Goal: Information Seeking & Learning: Learn about a topic

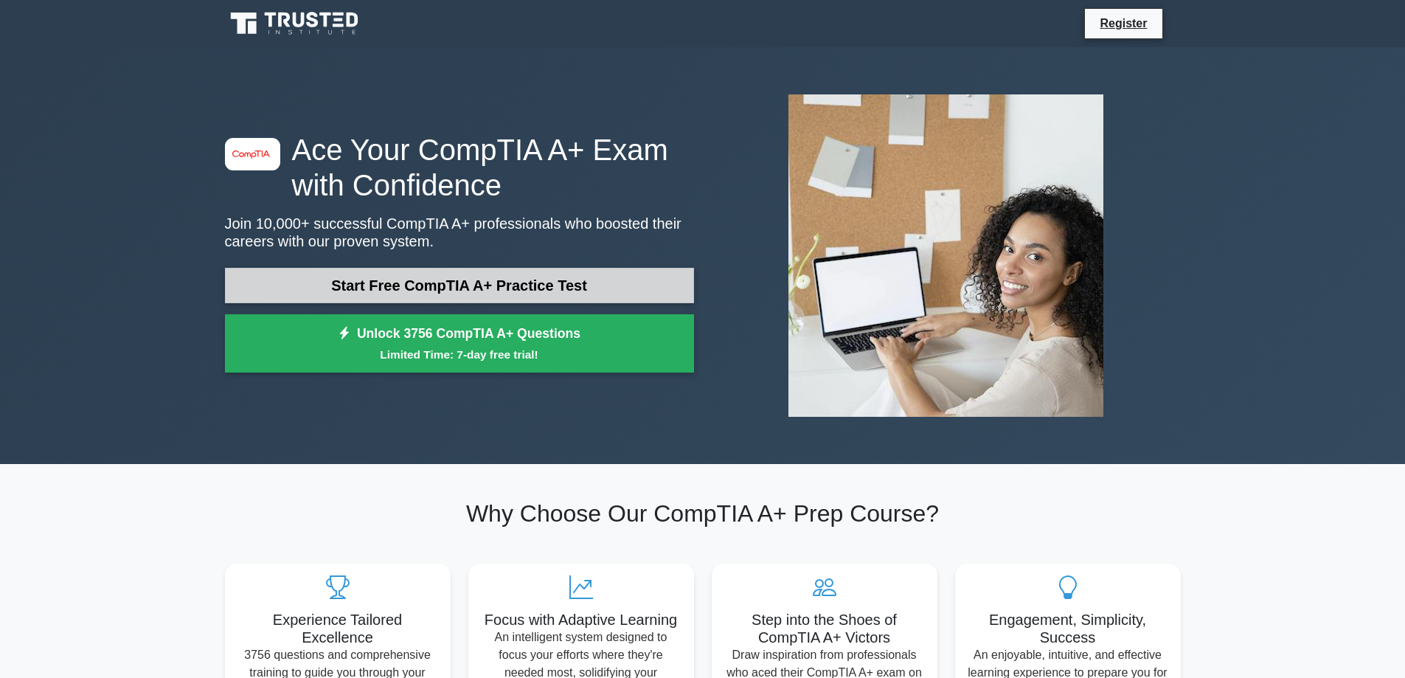
click at [442, 295] on link "Start Free CompTIA A+ Practice Test" at bounding box center [459, 285] width 469 height 35
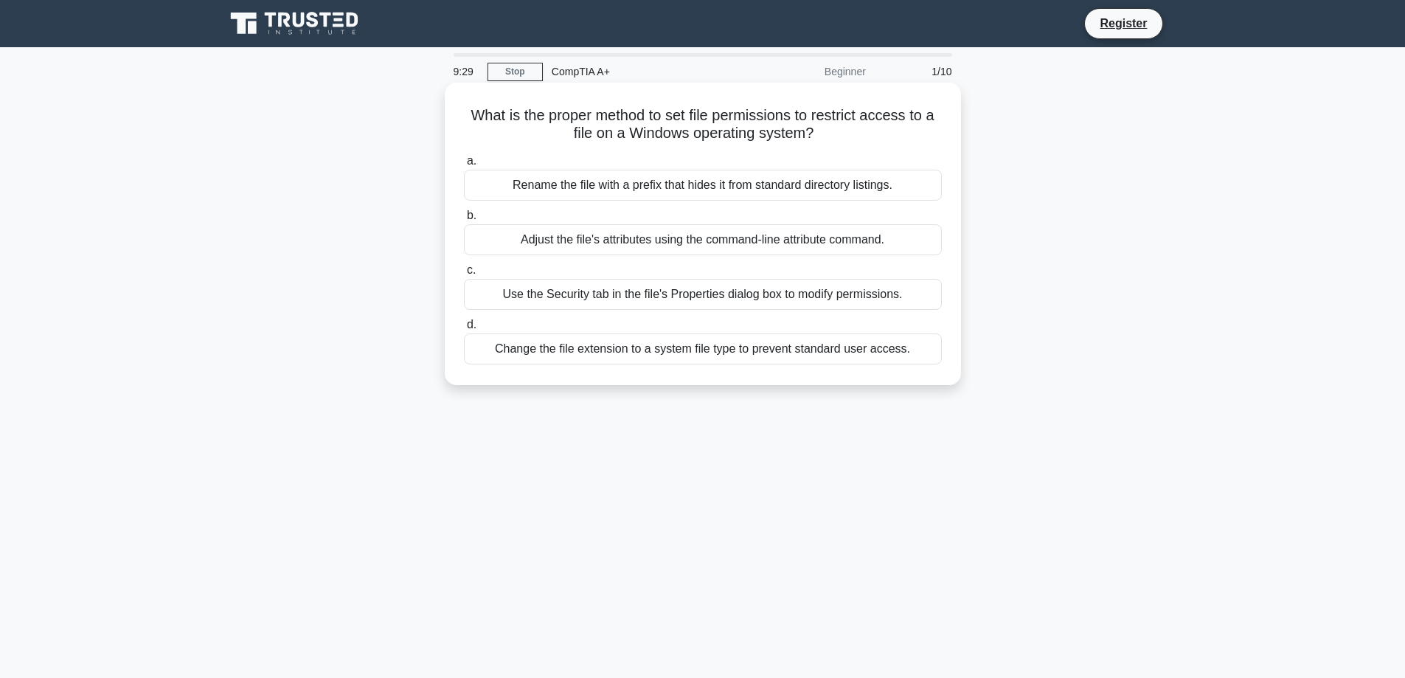
click at [630, 294] on div "Use the Security tab in the file's Properties dialog box to modify permissions." at bounding box center [703, 294] width 478 height 31
click at [464, 275] on input "c. Use the Security tab in the file's Properties dialog box to modify permissio…" at bounding box center [464, 270] width 0 height 10
click at [614, 294] on div "To provide a safe discharge path for static electricity" at bounding box center [703, 294] width 478 height 31
click at [464, 275] on input "c. To provide a safe discharge path for static electricity" at bounding box center [464, 270] width 0 height 10
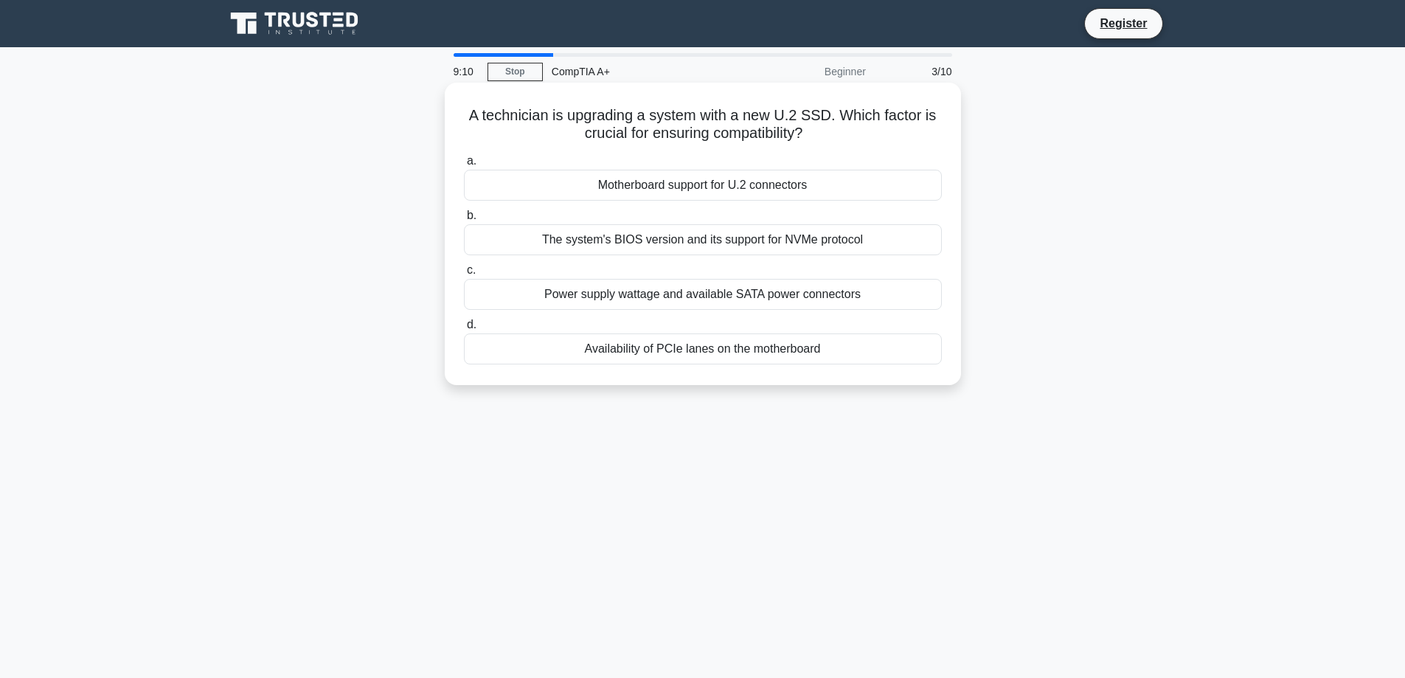
click at [661, 181] on div "Motherboard support for U.2 connectors" at bounding box center [703, 185] width 478 height 31
click at [464, 166] on input "a. Motherboard support for U.2 connectors" at bounding box center [464, 161] width 0 height 10
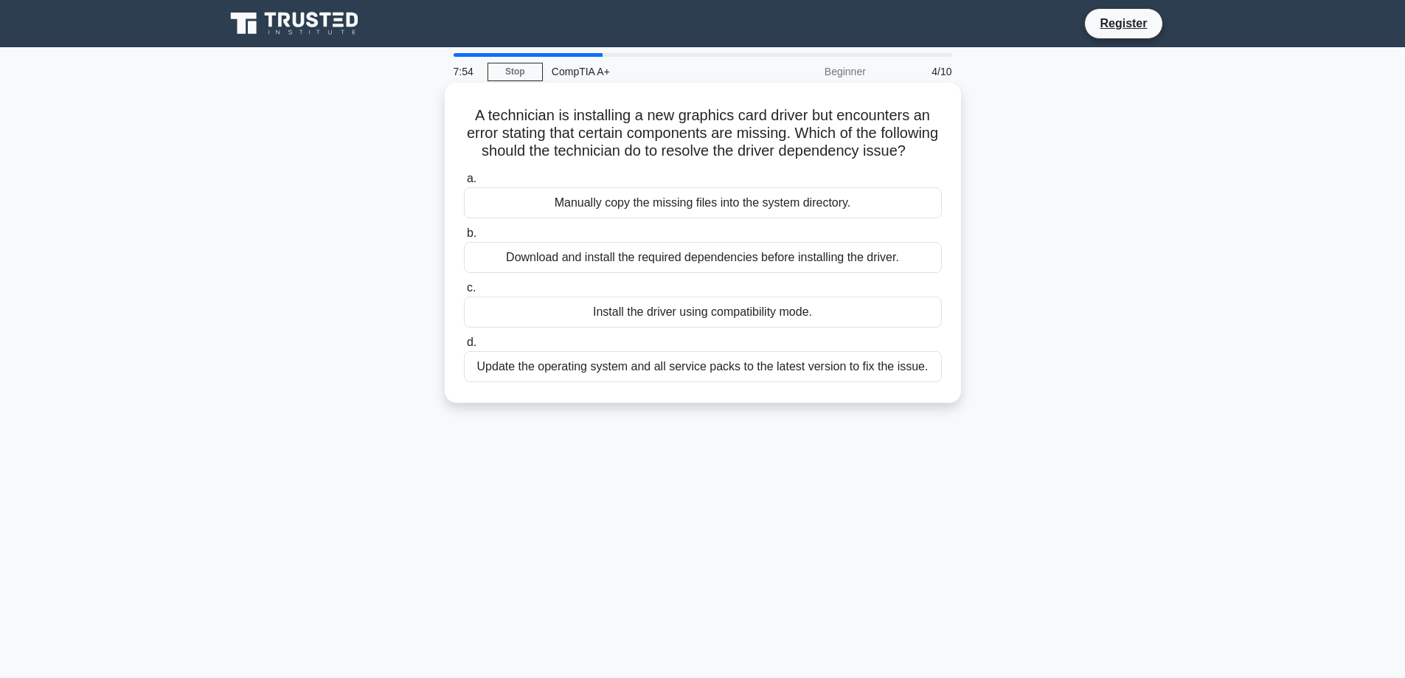
click at [752, 273] on div "Download and install the required dependencies before installing the driver." at bounding box center [703, 257] width 478 height 31
click at [464, 238] on input "b. Download and install the required dependencies before installing the driver." at bounding box center [464, 234] width 0 height 10
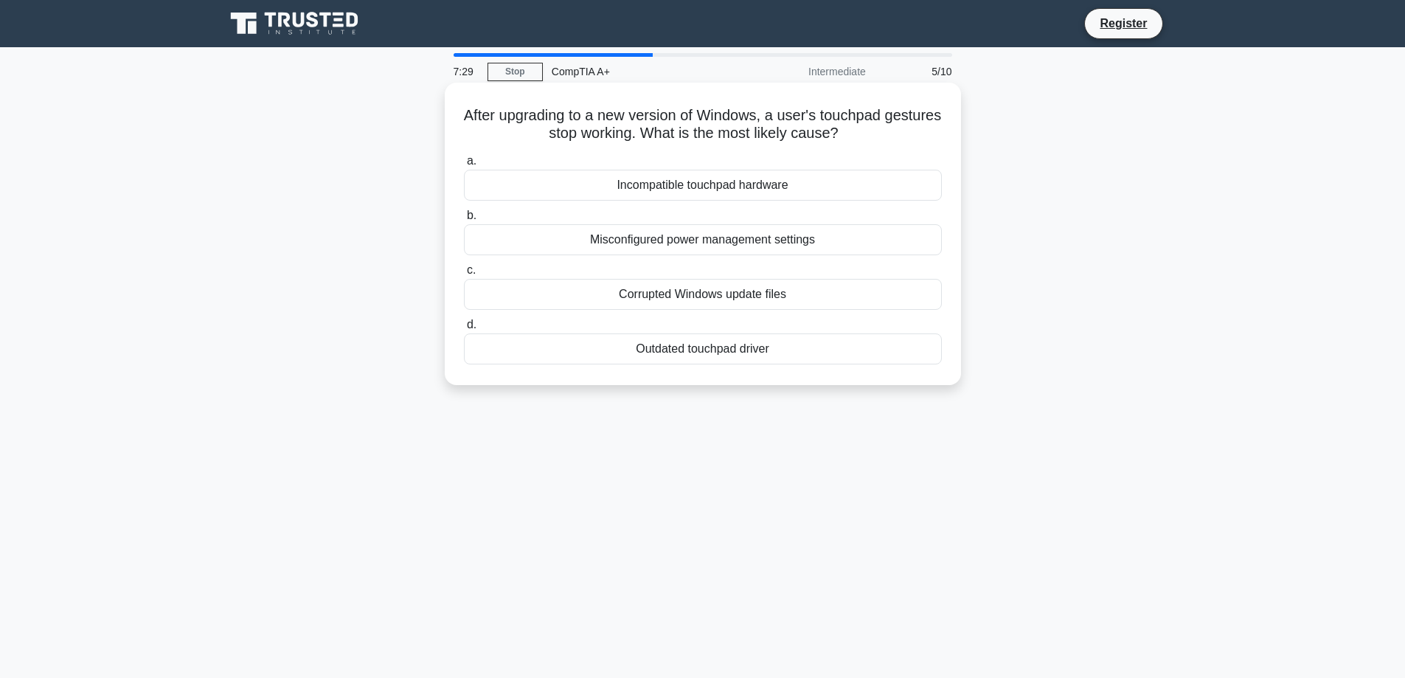
click at [768, 248] on div "Misconfigured power management settings" at bounding box center [703, 239] width 478 height 31
click at [464, 220] on input "b. Misconfigured power management settings" at bounding box center [464, 216] width 0 height 10
drag, startPoint x: 706, startPoint y: 111, endPoint x: 805, endPoint y: 113, distance: 99.6
click at [804, 113] on h5 "When installing a device driver that lacks a digital signature, which action wi…" at bounding box center [702, 124] width 481 height 37
click at [826, 119] on h5 "When installing a device driver that lacks a digital signature, which action wi…" at bounding box center [702, 124] width 481 height 37
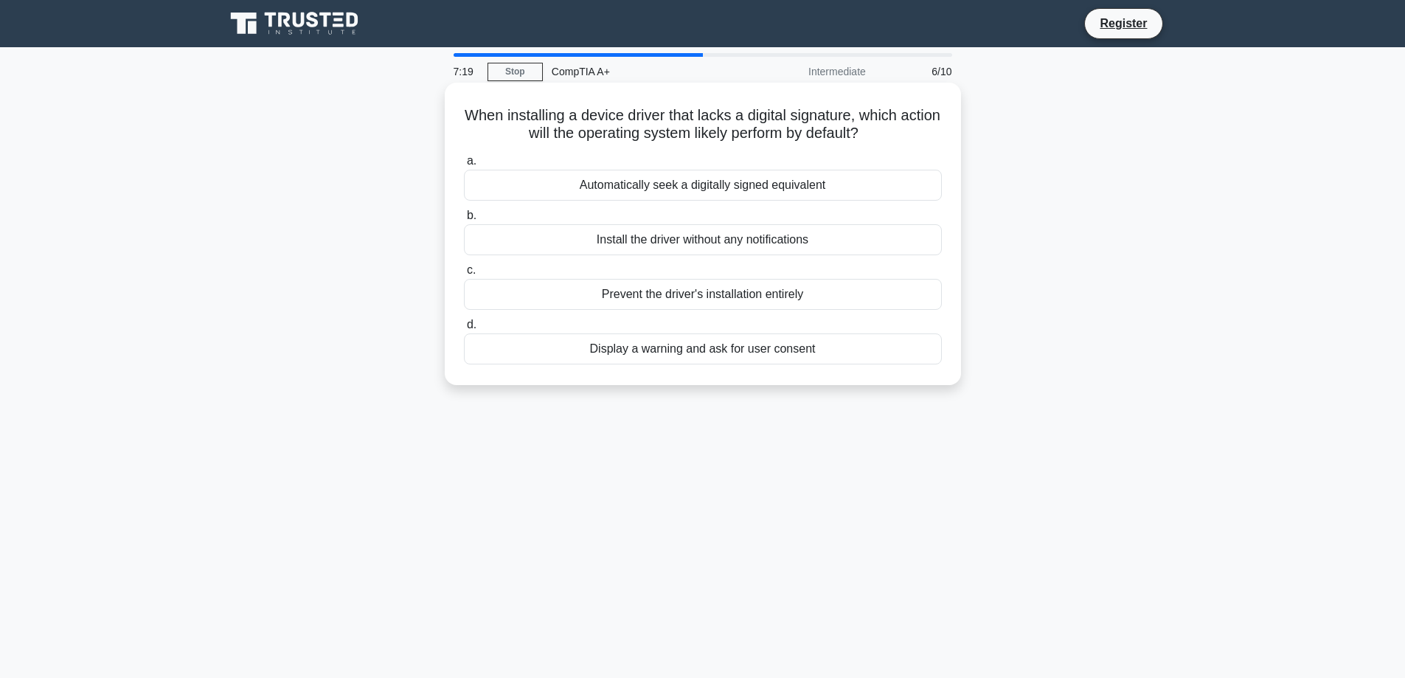
click at [769, 355] on div "Display a warning and ask for user consent" at bounding box center [703, 348] width 478 height 31
click at [464, 330] on input "d. Display a warning and ask for user consent" at bounding box center [464, 325] width 0 height 10
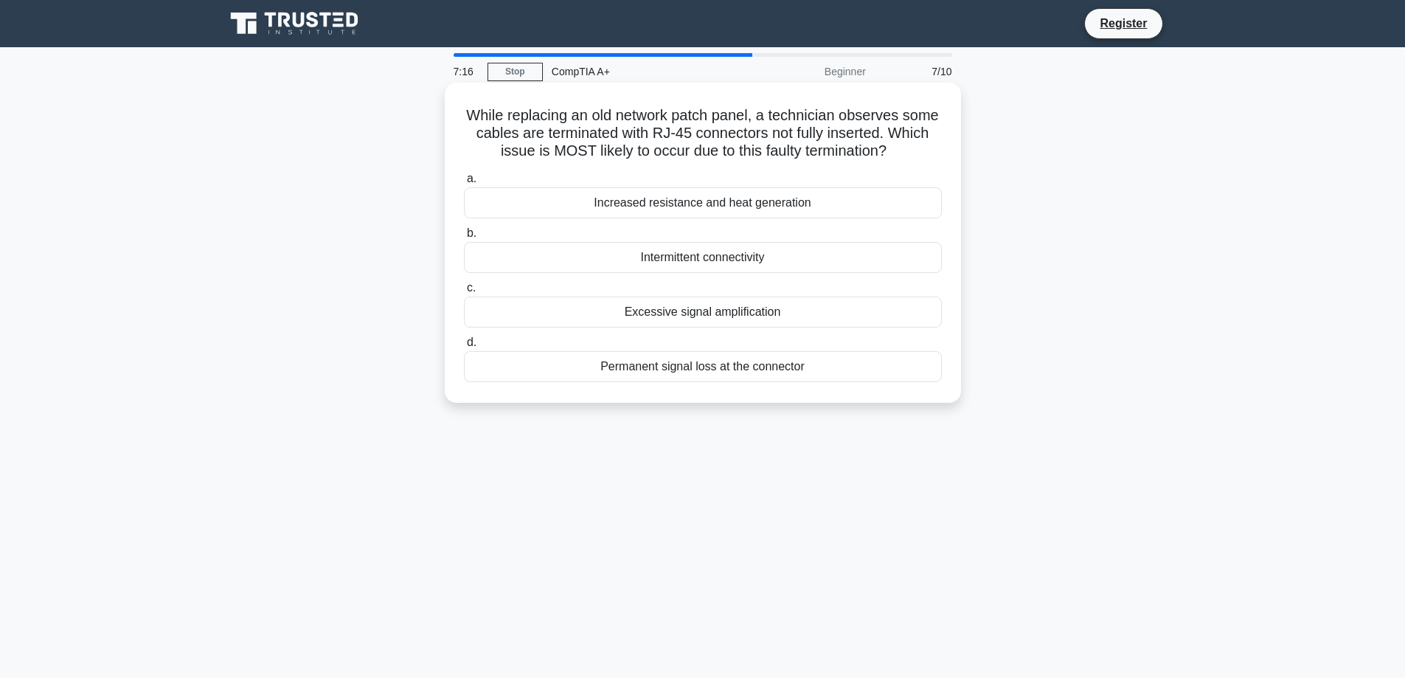
click at [781, 196] on div "Increased resistance and heat generation" at bounding box center [703, 202] width 478 height 31
click at [464, 184] on input "a. Increased resistance and heat generation" at bounding box center [464, 179] width 0 height 10
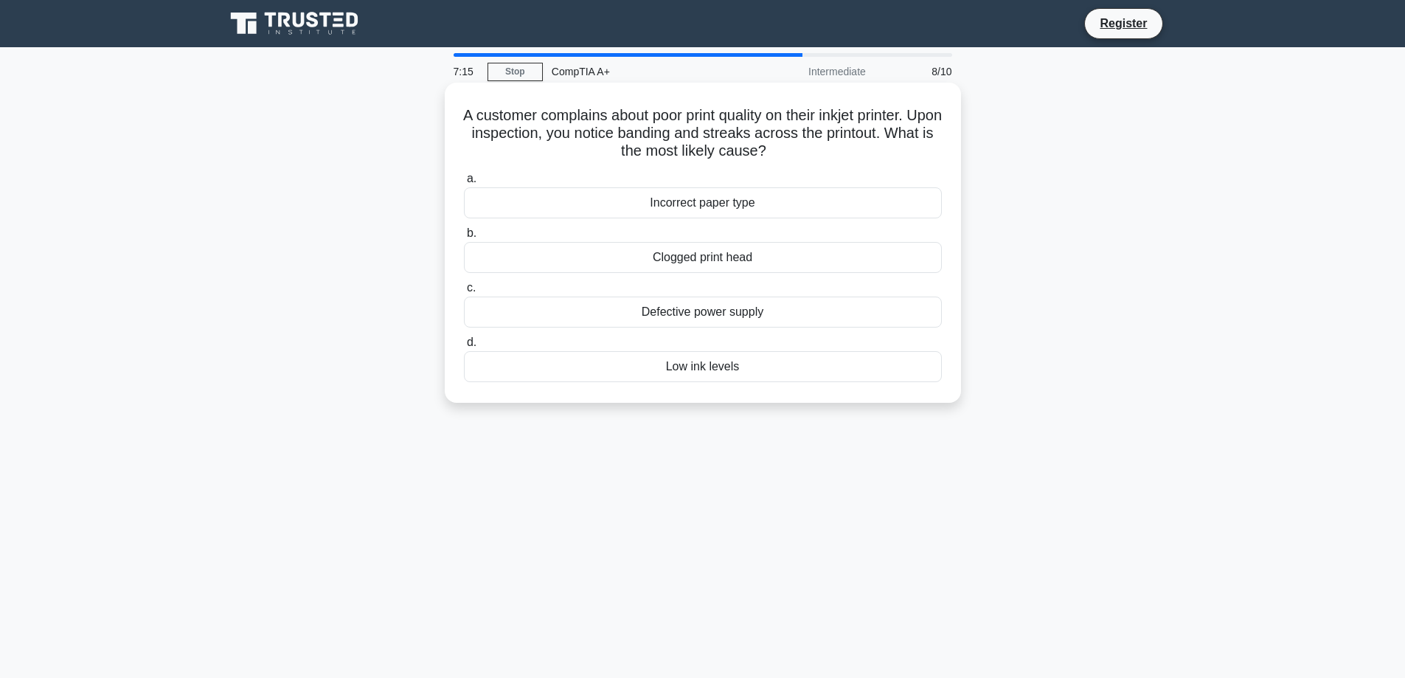
click at [767, 203] on div "Incorrect paper type" at bounding box center [703, 202] width 478 height 31
click at [464, 184] on input "a. Incorrect paper type" at bounding box center [464, 179] width 0 height 10
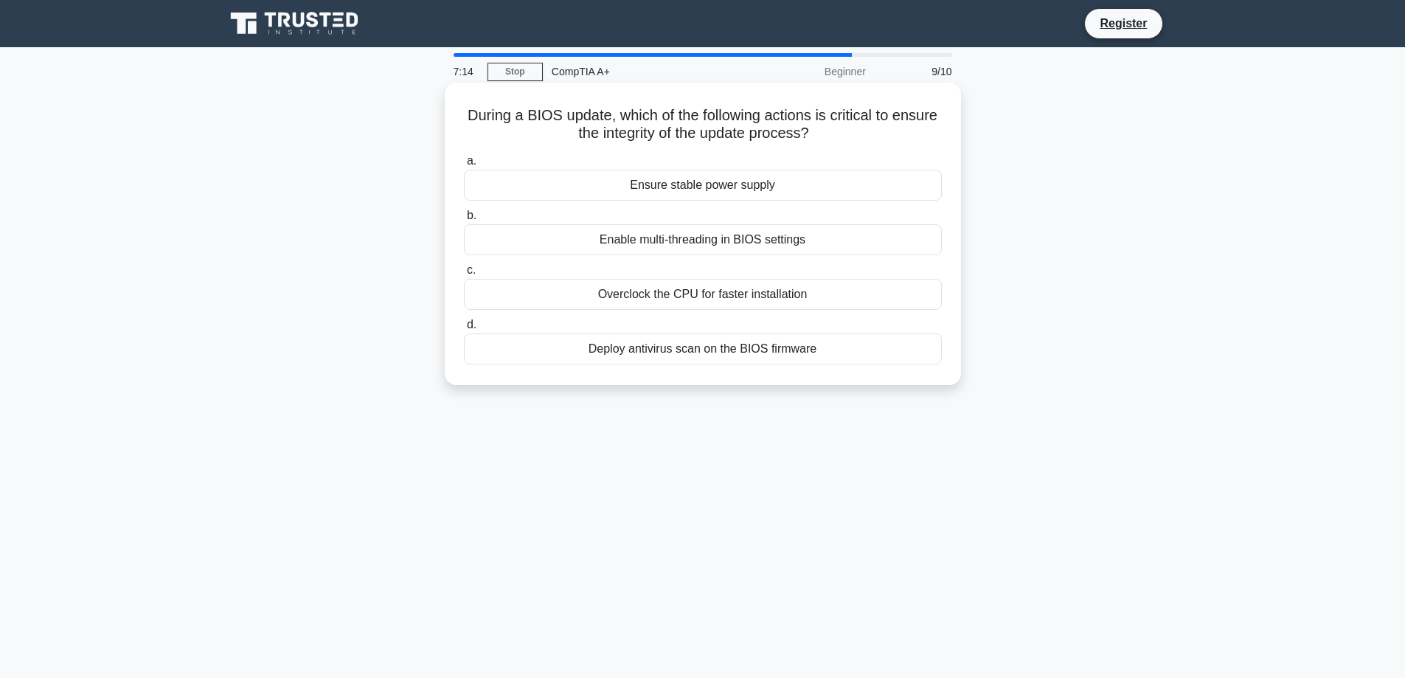
click at [770, 192] on div "Ensure stable power supply" at bounding box center [703, 185] width 478 height 31
click at [464, 166] on input "a. Ensure stable power supply" at bounding box center [464, 161] width 0 height 10
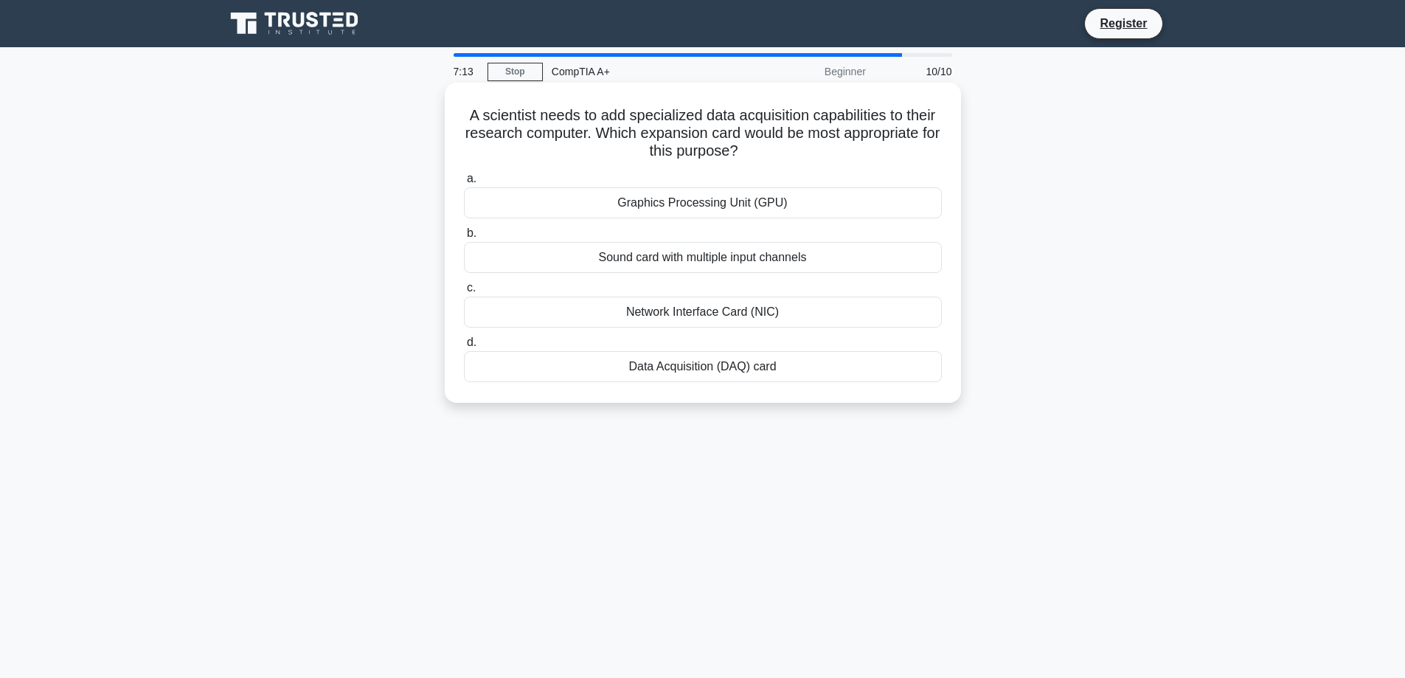
click at [770, 195] on div "Graphics Processing Unit (GPU)" at bounding box center [703, 202] width 478 height 31
click at [464, 184] on input "a. Graphics Processing Unit (GPU)" at bounding box center [464, 179] width 0 height 10
